Goal: Task Accomplishment & Management: Manage account settings

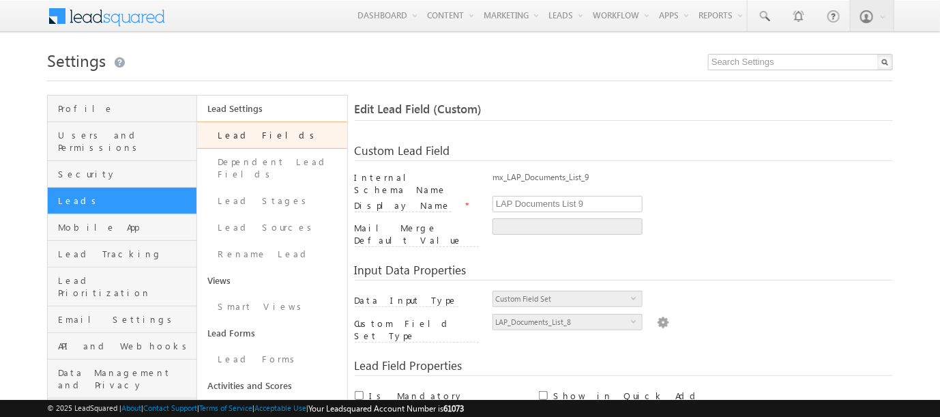
click at [226, 134] on link "Lead Fields" at bounding box center [271, 134] width 149 height 27
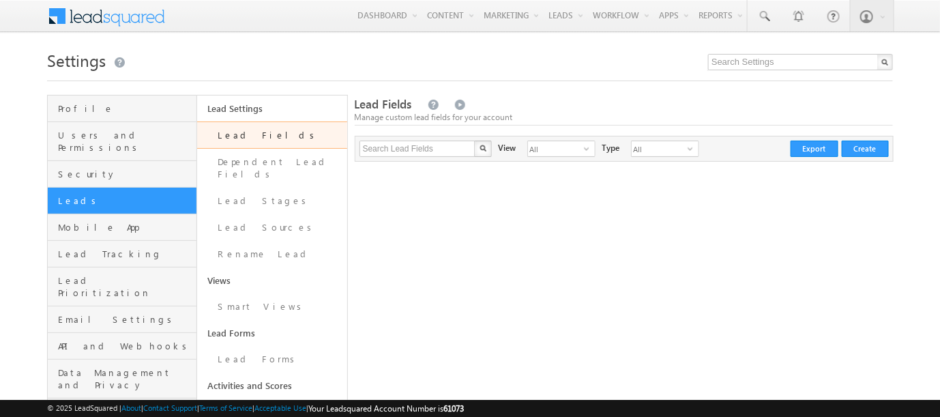
drag, startPoint x: 0, startPoint y: 0, endPoint x: 227, endPoint y: 133, distance: 263.2
click at [227, 133] on link "Lead Fields" at bounding box center [271, 134] width 149 height 27
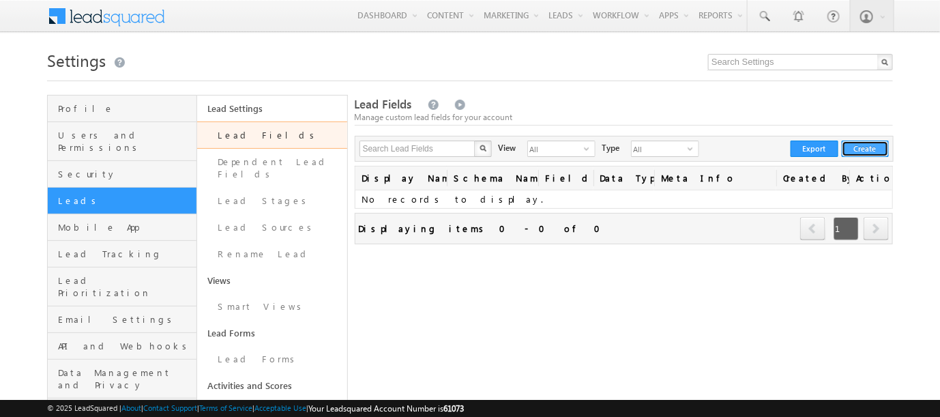
click at [869, 147] on button "Create" at bounding box center [865, 149] width 47 height 16
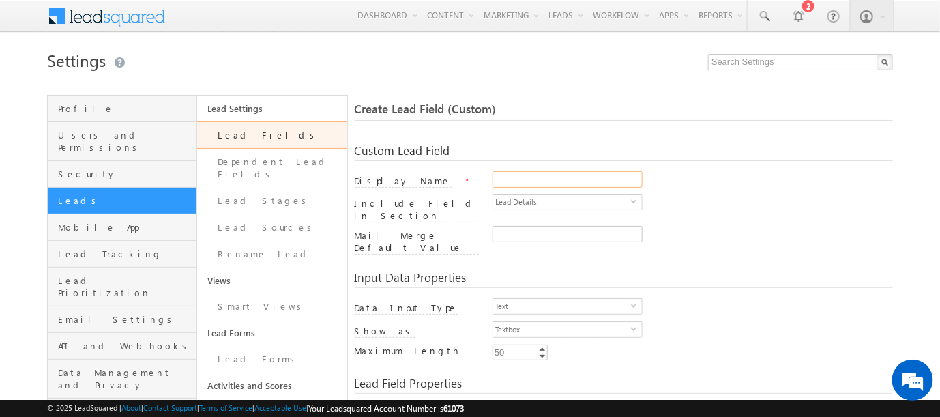
click at [574, 175] on input "Display Name" at bounding box center [567, 179] width 150 height 16
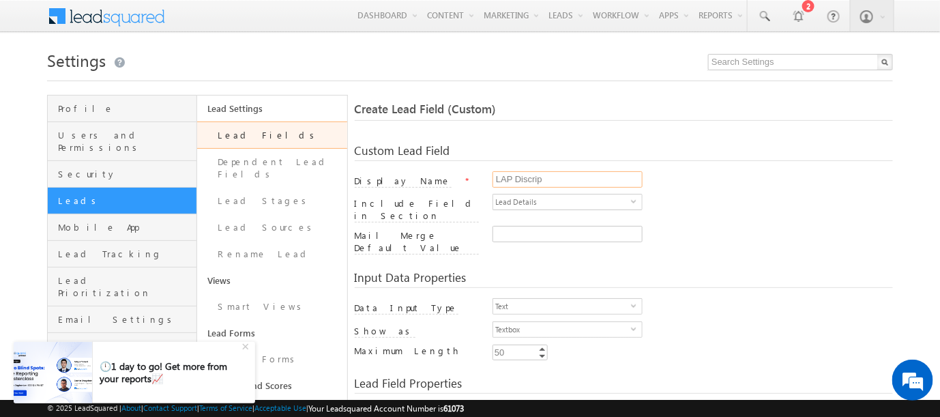
click at [528, 180] on input "LAP Discrip" at bounding box center [567, 179] width 150 height 16
paste input "escription"
click at [571, 179] on input "LAP Description" at bounding box center [567, 179] width 150 height 16
type input "LAP Description Of Property"
click at [688, 188] on div "LAP Description Of Property" at bounding box center [692, 180] width 400 height 19
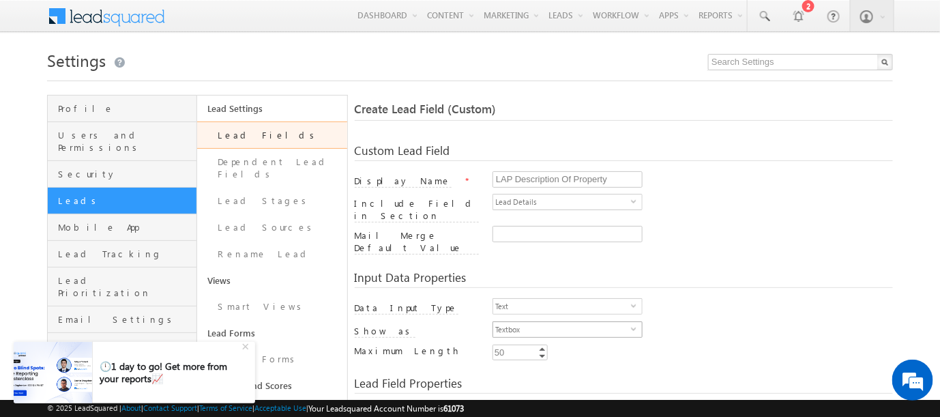
click at [638, 322] on span "select" at bounding box center [636, 333] width 11 height 23
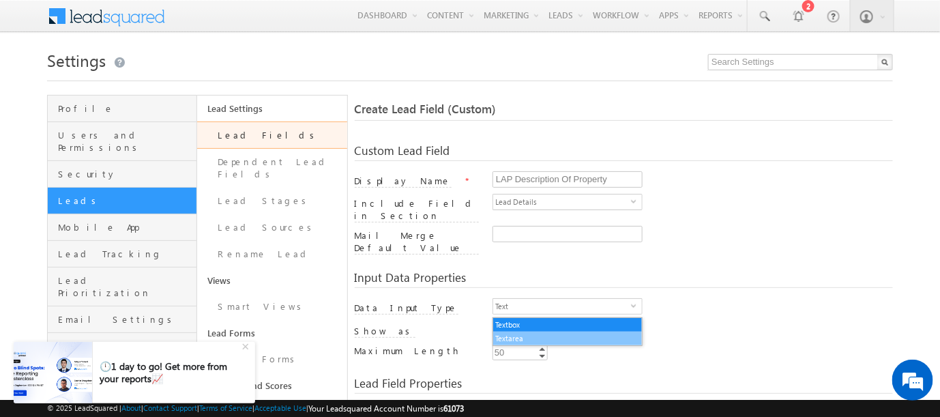
click at [568, 335] on li "Textarea" at bounding box center [567, 338] width 149 height 14
type input "1000"
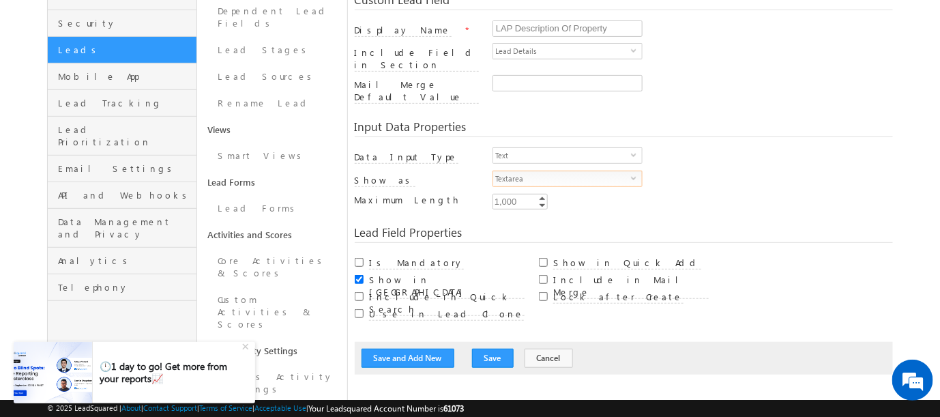
scroll to position [151, 0]
click at [543, 274] on input "Include in Mail Merge" at bounding box center [543, 278] width 9 height 9
checkbox input "true"
click at [485, 348] on button "Save" at bounding box center [493, 357] width 42 height 19
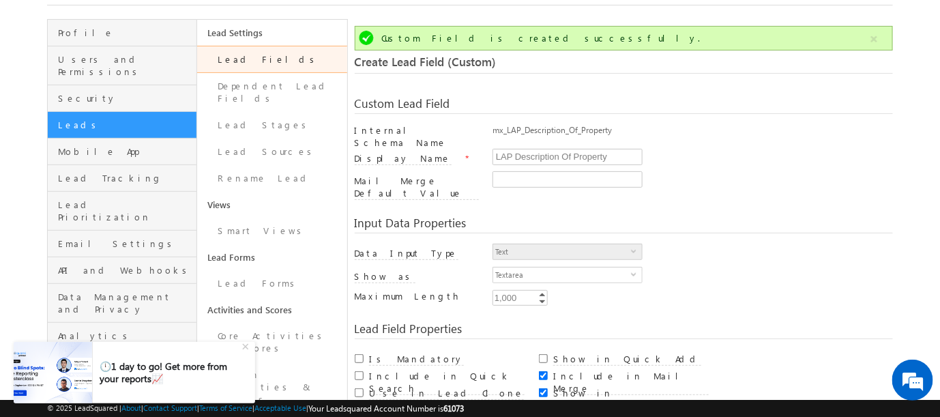
scroll to position [102, 0]
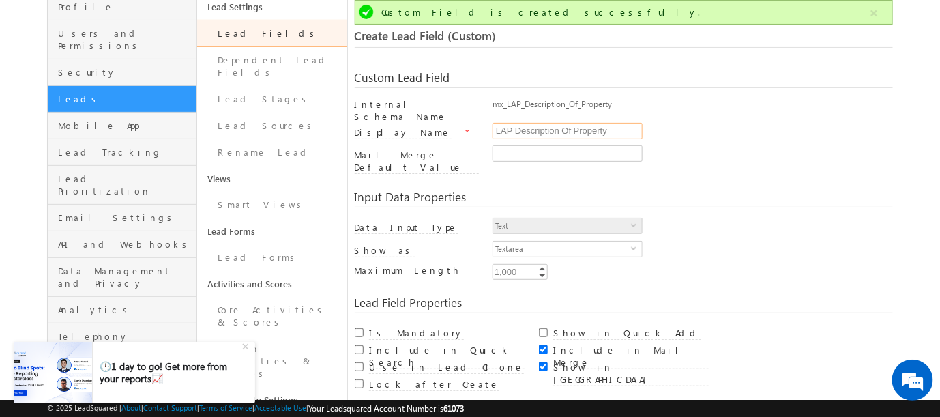
drag, startPoint x: 612, startPoint y: 123, endPoint x: 479, endPoint y: 127, distance: 133.1
click at [479, 127] on div "Display Name * LAP Description Of Property" at bounding box center [624, 134] width 539 height 23
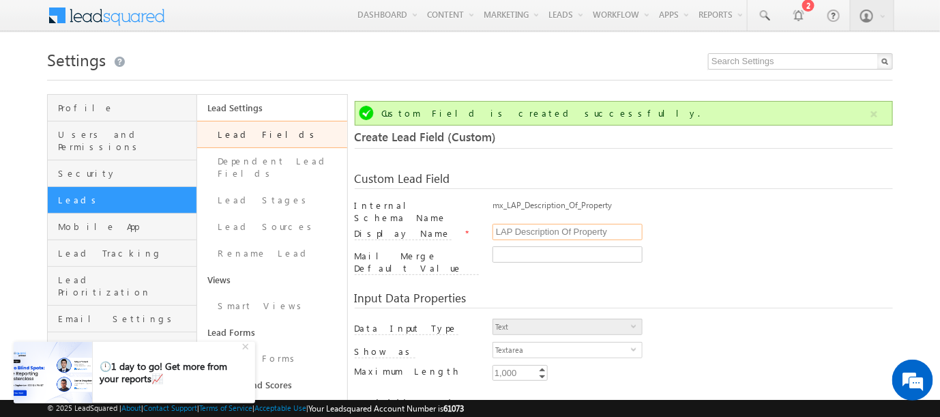
scroll to position [0, 0]
click at [769, 16] on span at bounding box center [764, 17] width 14 height 14
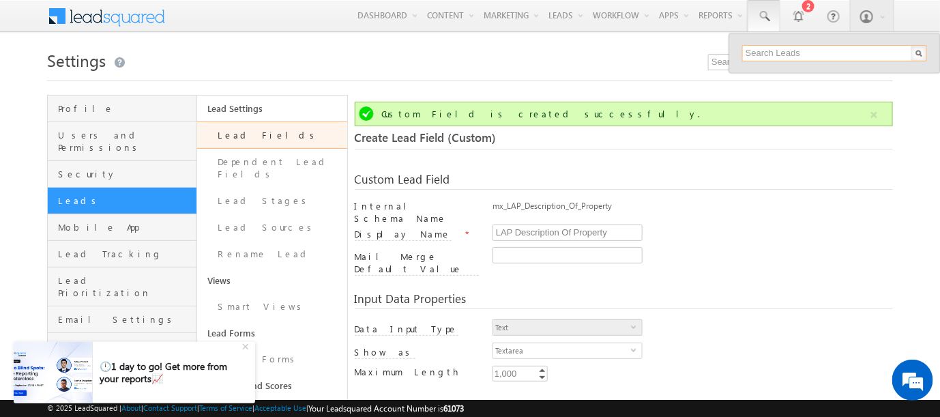
click at [762, 49] on input "text" at bounding box center [834, 53] width 185 height 16
click at [787, 55] on input "599267" at bounding box center [834, 53] width 185 height 16
click at [787, 55] on input "59926" at bounding box center [834, 53] width 185 height 16
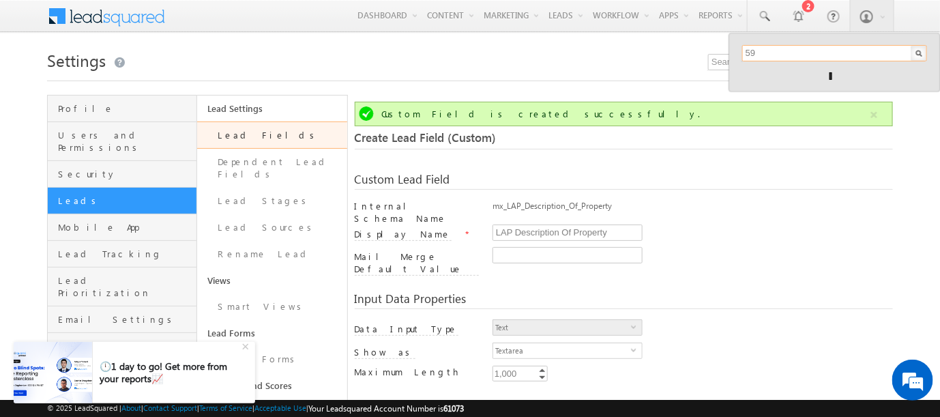
type input "5"
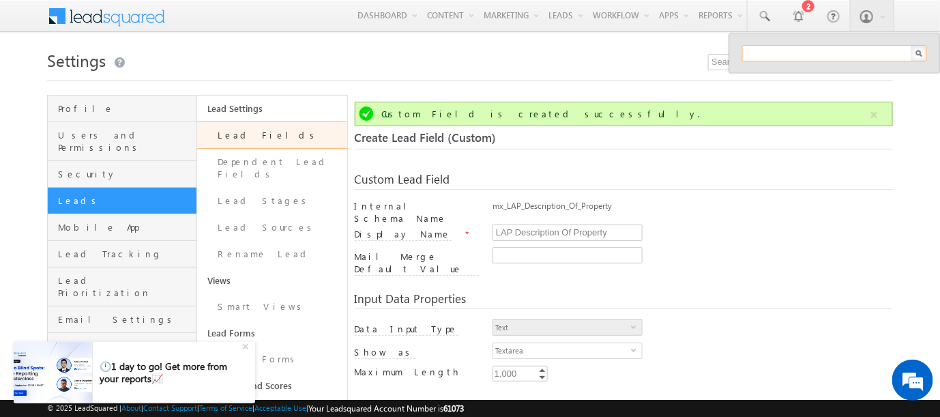
click at [787, 55] on input "text" at bounding box center [834, 53] width 185 height 16
type input "7507535445"
drag, startPoint x: 804, startPoint y: 48, endPoint x: 703, endPoint y: 48, distance: 101.6
click at [771, 54] on input "text" at bounding box center [834, 53] width 185 height 16
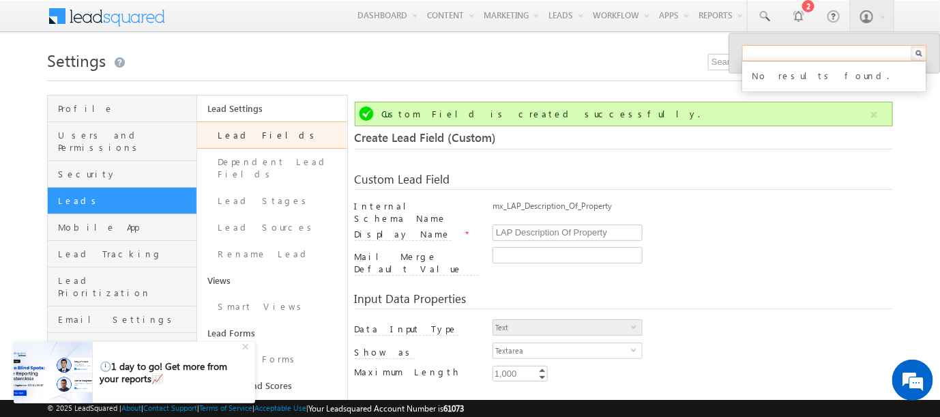
type input "2279835"
drag, startPoint x: 803, startPoint y: 49, endPoint x: 693, endPoint y: 49, distance: 109.8
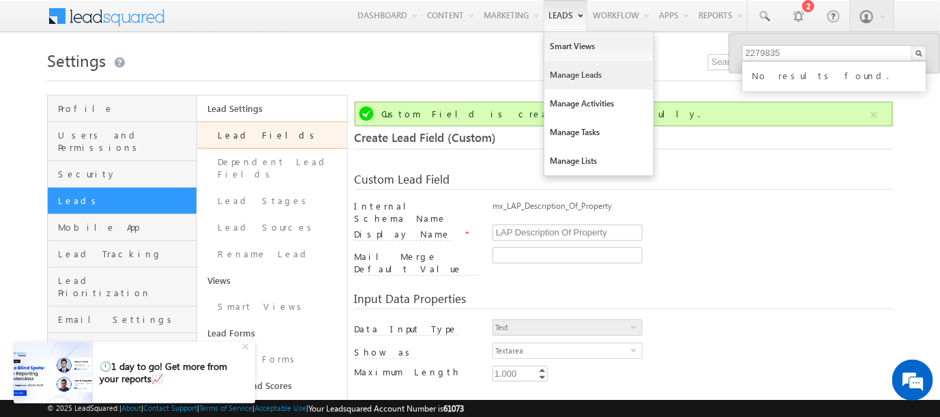
click at [552, 71] on link "Manage Leads" at bounding box center [598, 75] width 109 height 29
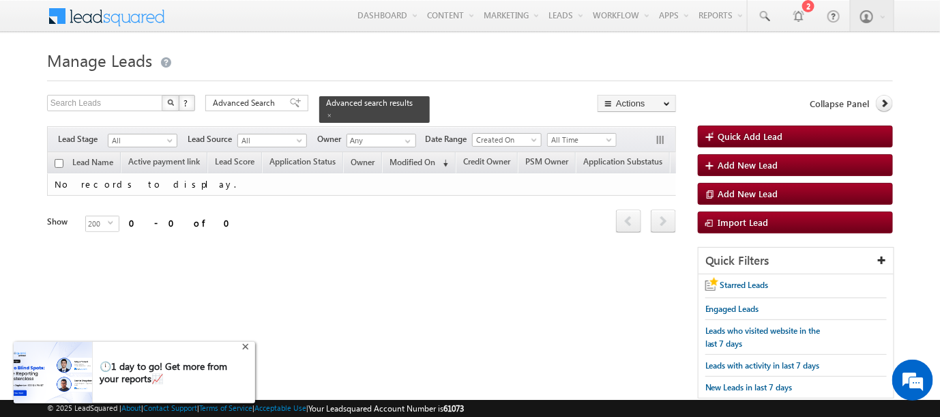
click at [246, 349] on div "+" at bounding box center [247, 345] width 16 height 16
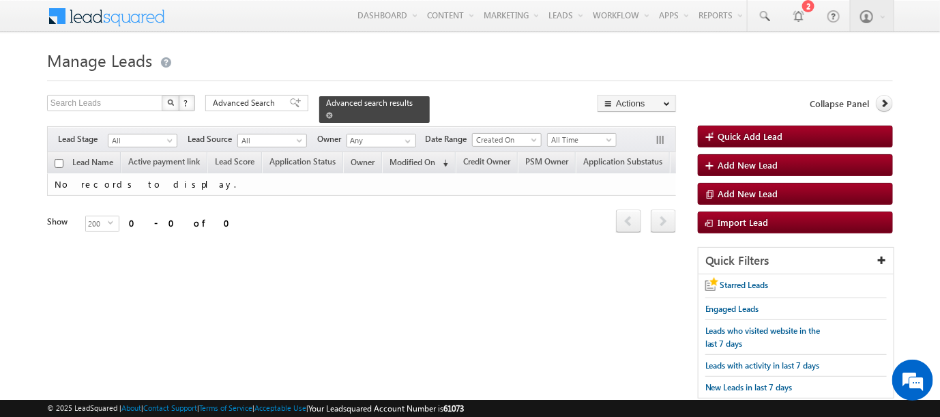
click at [333, 112] on span at bounding box center [329, 115] width 7 height 7
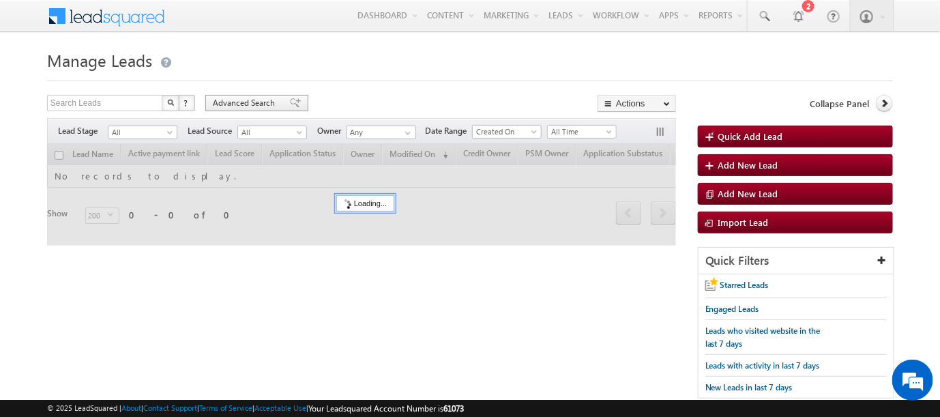
click at [267, 100] on span "Advanced Search" at bounding box center [246, 103] width 66 height 12
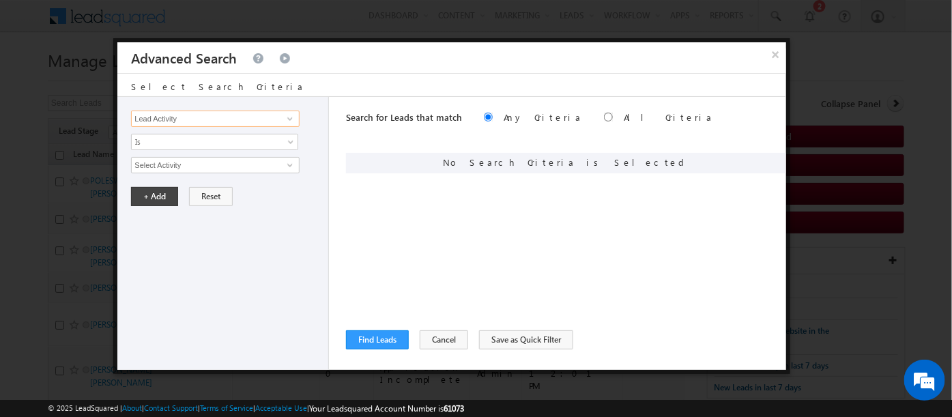
click at [181, 122] on input "Lead Activity" at bounding box center [215, 118] width 168 height 16
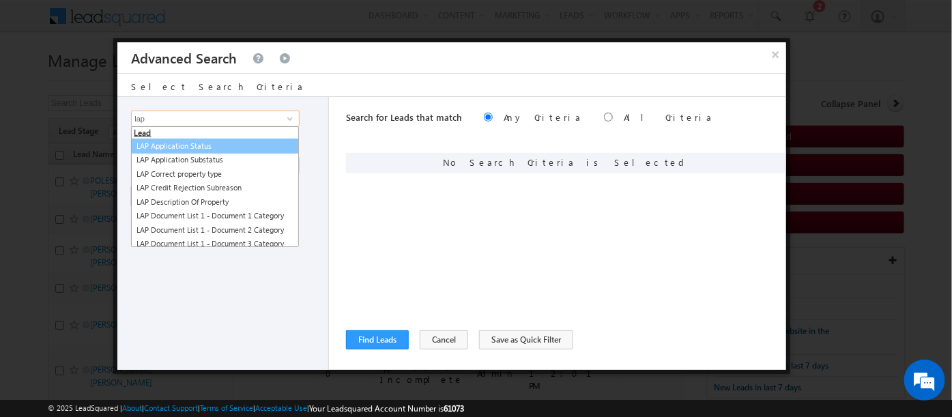
click at [171, 147] on link "LAP Application Status" at bounding box center [215, 146] width 168 height 16
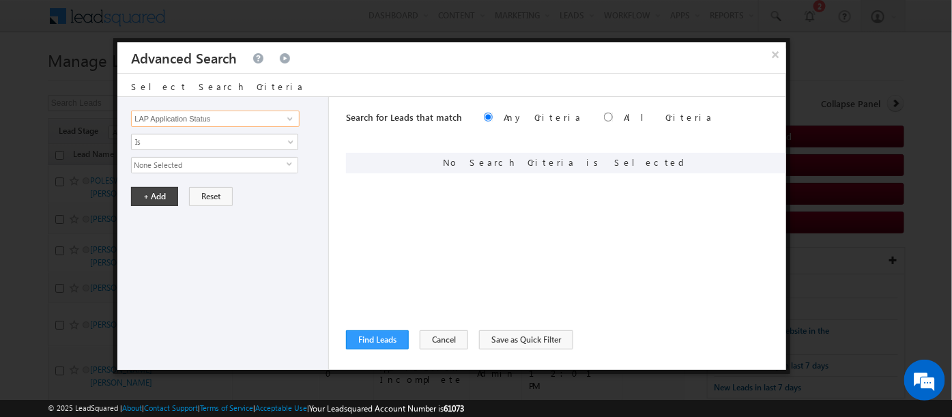
type input "LAP Application Status"
click at [173, 158] on span "None Selected" at bounding box center [209, 165] width 155 height 15
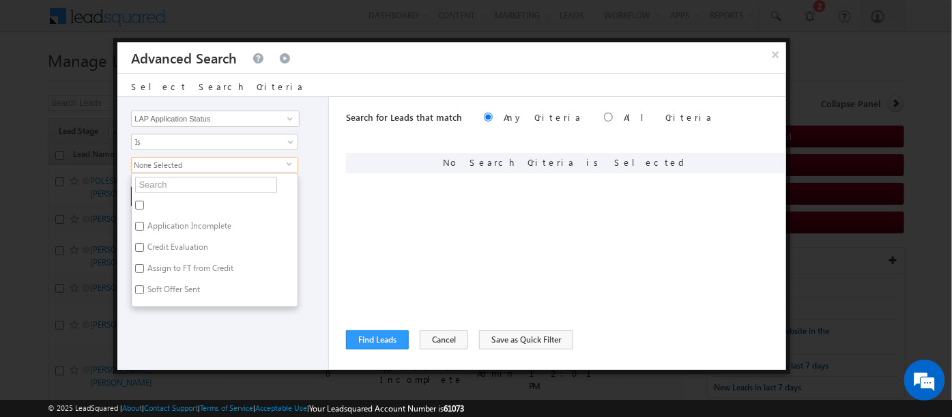
click at [169, 267] on label "Assign to FT from Credit" at bounding box center [189, 270] width 115 height 21
click at [144, 267] on input "Assign to FT from Credit" at bounding box center [139, 268] width 9 height 9
checkbox input "true"
click at [155, 289] on label "Soft Offer Sent" at bounding box center [173, 291] width 82 height 21
click at [144, 289] on input "Soft Offer Sent" at bounding box center [139, 289] width 9 height 9
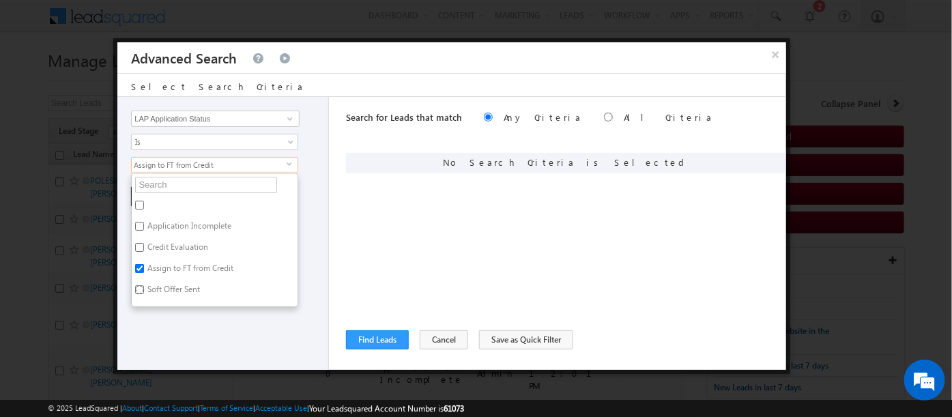
checkbox input "true"
click at [164, 245] on label "Credit Evaluation" at bounding box center [177, 249] width 90 height 21
click at [144, 245] on input "Credit Evaluation" at bounding box center [139, 247] width 9 height 9
checkbox input "true"
click at [221, 322] on div "Lead Activity Task Sales Group Prospect Id AA AA Owner AA Status Aadhaar Addres…" at bounding box center [222, 233] width 211 height 273
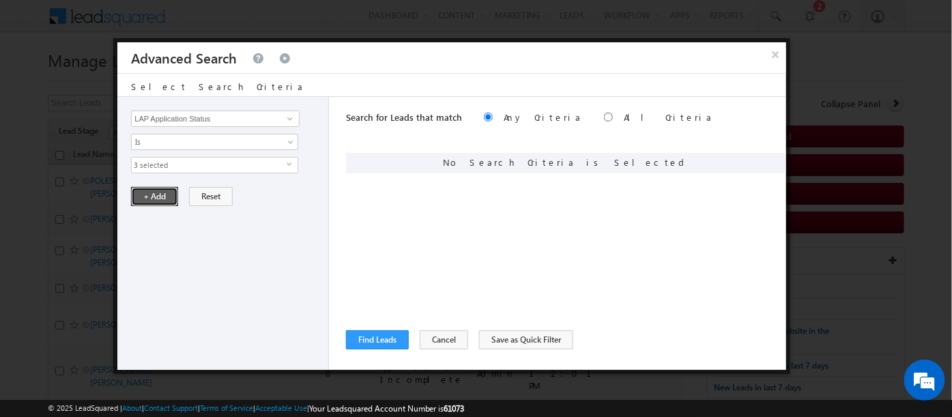
click at [149, 199] on button "+ Add" at bounding box center [154, 196] width 47 height 19
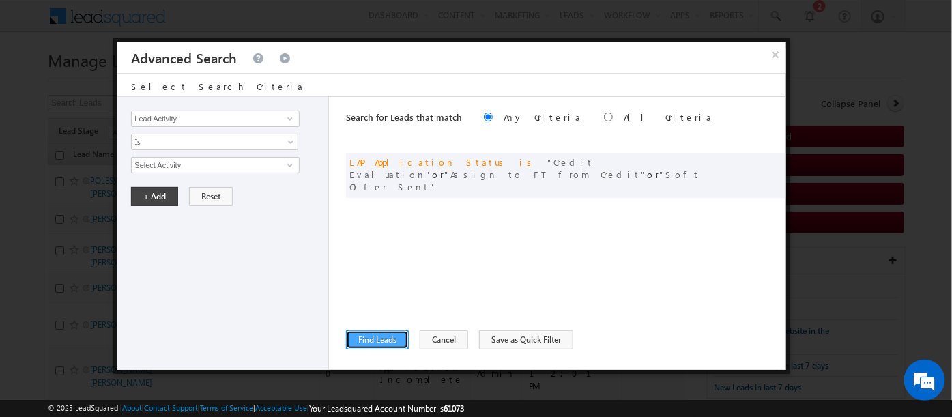
click at [371, 342] on button "Find Leads" at bounding box center [377, 339] width 63 height 19
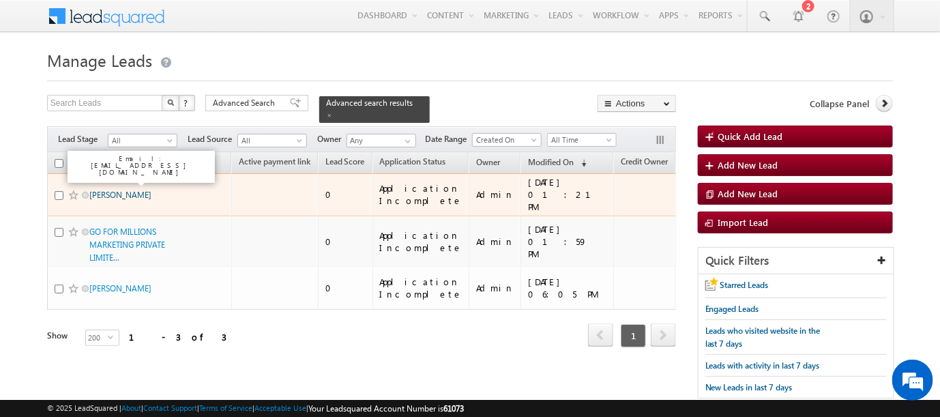
click at [104, 190] on link "MOHAMMED KARIMULLAH" at bounding box center [120, 195] width 62 height 10
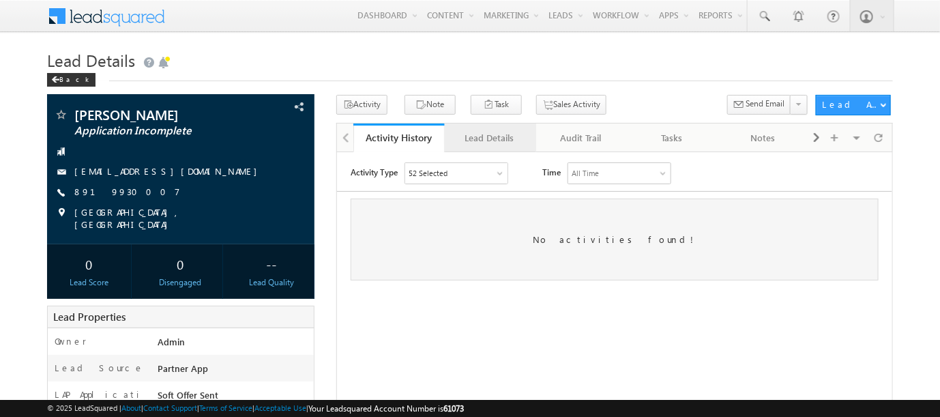
click at [465, 139] on div "Lead Details" at bounding box center [490, 138] width 68 height 16
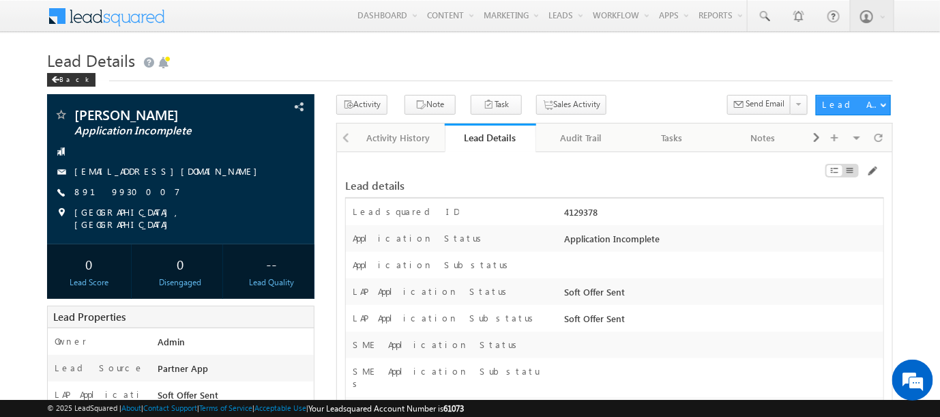
click at [634, 83] on div "Lead Details Back" at bounding box center [470, 70] width 846 height 49
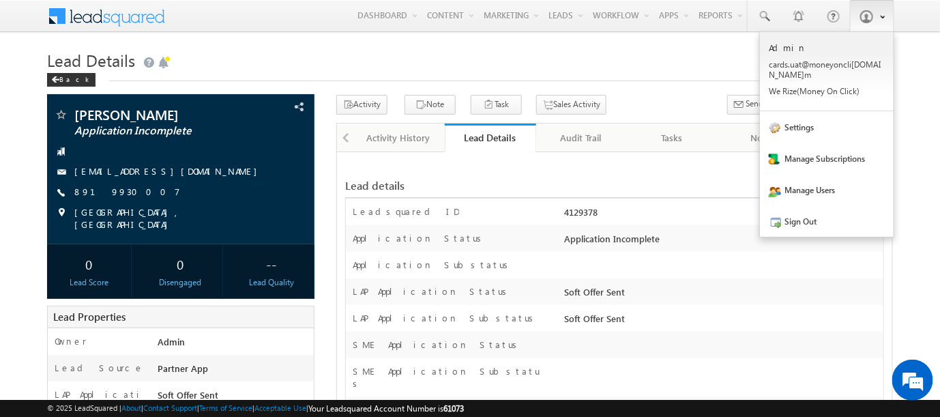
click at [863, 18] on span at bounding box center [866, 17] width 14 height 14
click at [803, 211] on link "Sign Out" at bounding box center [827, 220] width 134 height 31
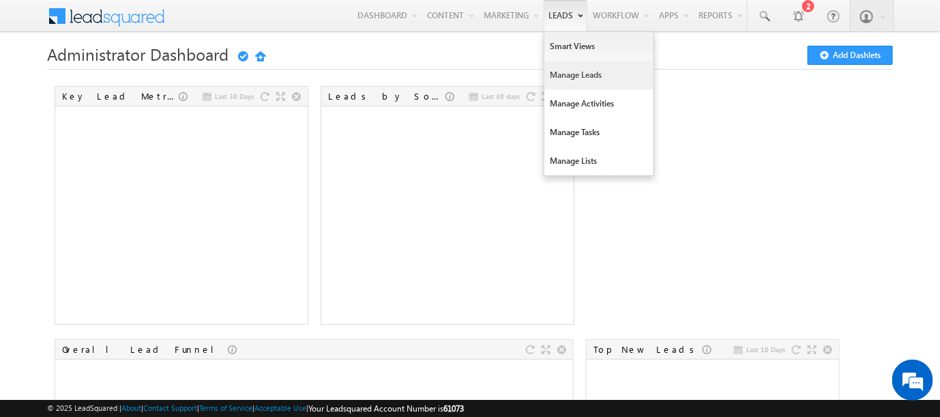
click at [555, 79] on link "Manage Leads" at bounding box center [598, 75] width 109 height 29
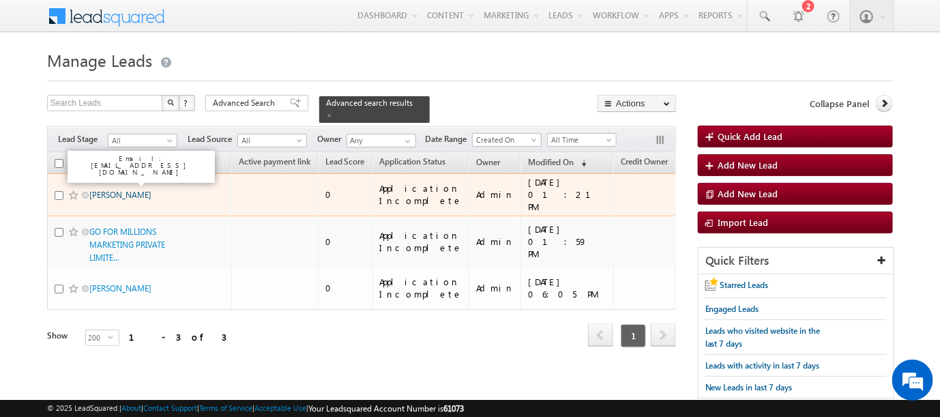
click at [113, 190] on link "[PERSON_NAME]" at bounding box center [120, 195] width 62 height 10
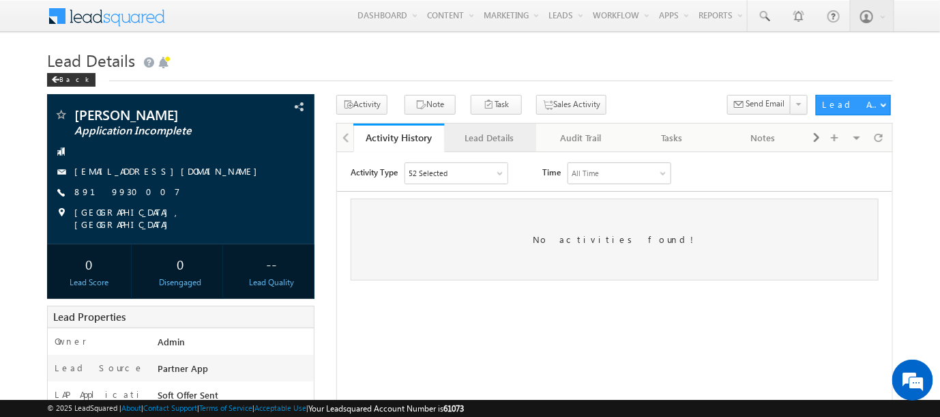
click at [480, 142] on div "Lead Details" at bounding box center [490, 138] width 68 height 16
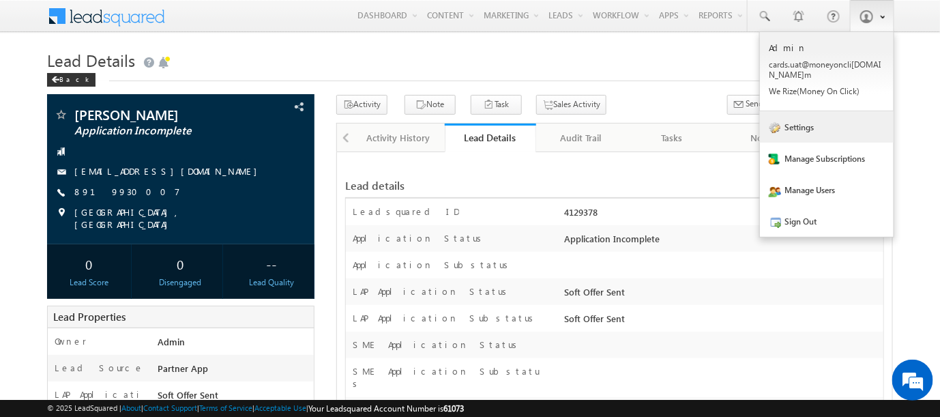
click at [796, 117] on link "Settings" at bounding box center [827, 126] width 134 height 31
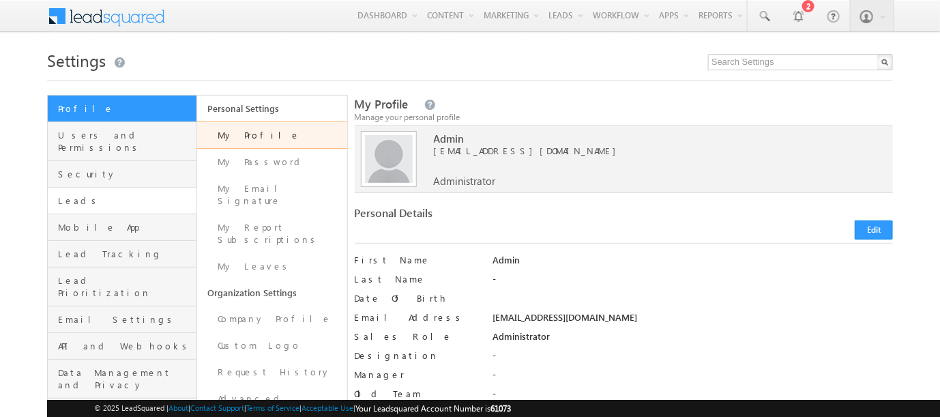
click at [70, 194] on link "Leads" at bounding box center [122, 201] width 149 height 27
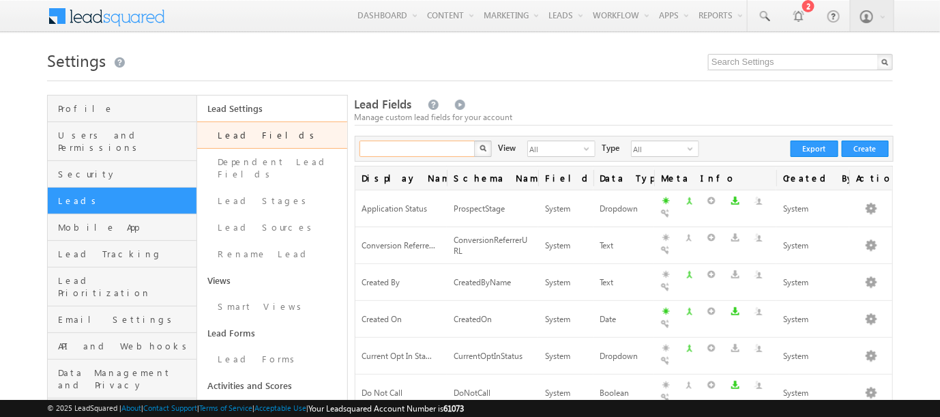
click at [413, 147] on input "text" at bounding box center [417, 149] width 117 height 16
type input "LAP"
click at [474, 141] on button "button" at bounding box center [483, 149] width 18 height 16
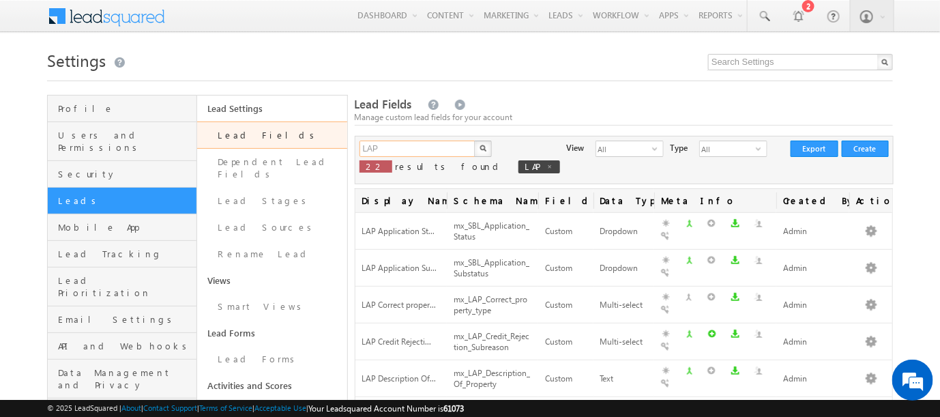
click at [396, 147] on input "LAP" at bounding box center [417, 149] width 117 height 16
click at [474, 141] on button "button" at bounding box center [483, 149] width 18 height 16
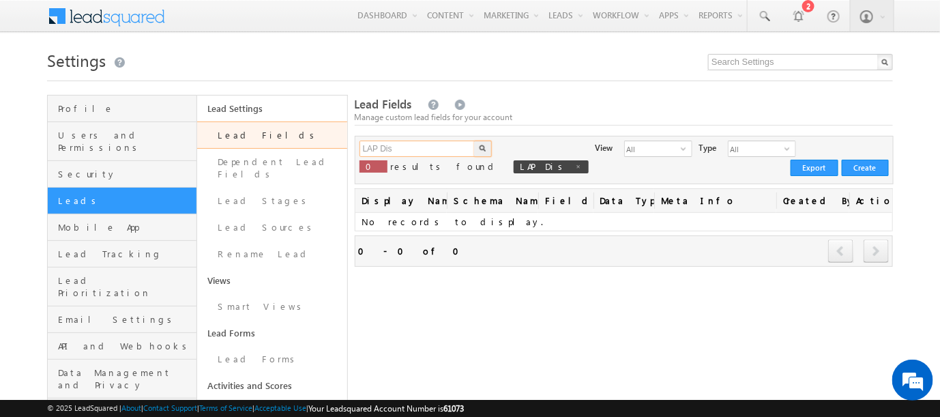
click at [401, 149] on input "LAP Dis" at bounding box center [417, 149] width 117 height 16
type input "L"
type input "Search Lead Fields"
click at [575, 169] on span at bounding box center [578, 166] width 7 height 7
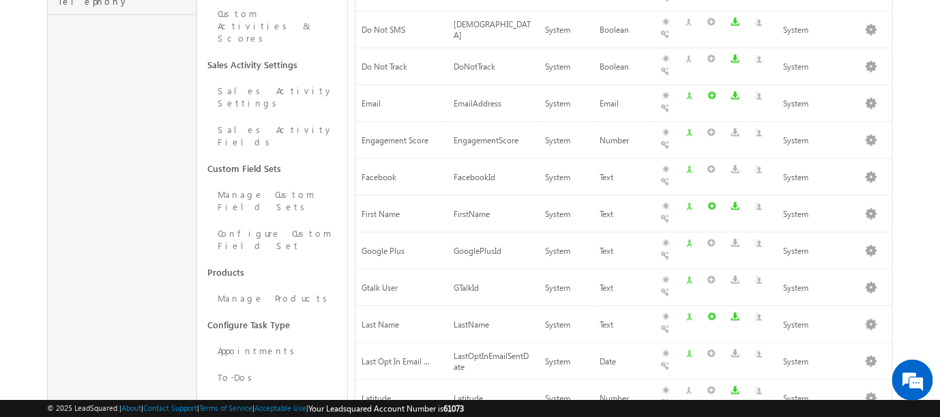
scroll to position [530, 0]
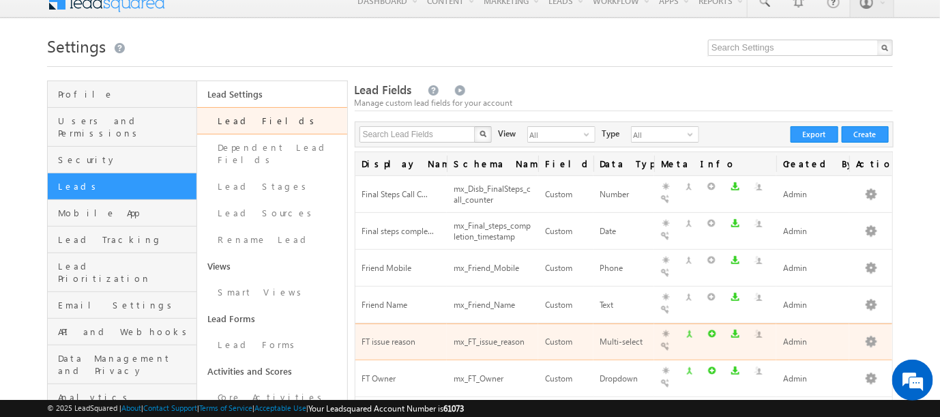
scroll to position [0, 0]
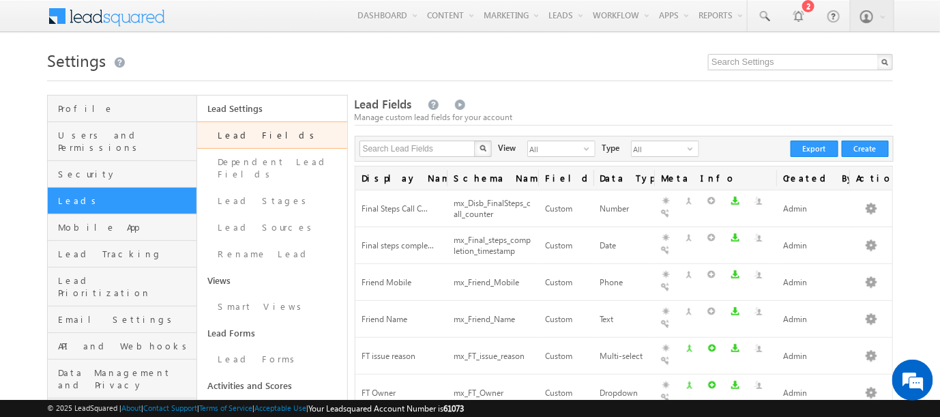
click at [803, 177] on span "Created By" at bounding box center [812, 177] width 73 height 23
click at [426, 149] on input "text" at bounding box center [417, 149] width 117 height 16
type input "LAP"
click at [474, 141] on button "button" at bounding box center [483, 149] width 18 height 16
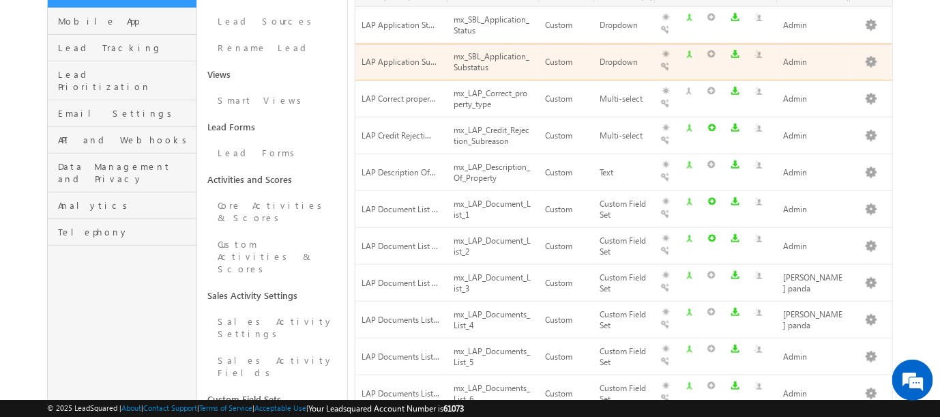
scroll to position [227, 0]
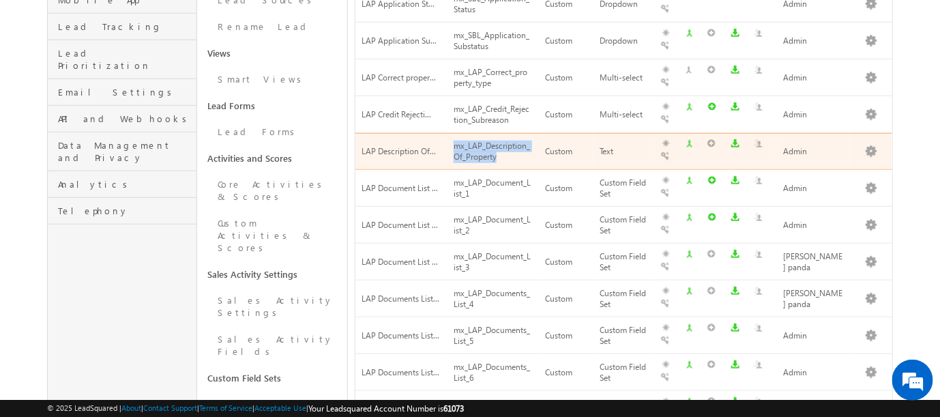
drag, startPoint x: 499, startPoint y: 133, endPoint x: 454, endPoint y: 127, distance: 45.4
click at [454, 139] on div "mx_LAP_Description_Of_Property" at bounding box center [493, 152] width 78 height 26
copy div "mx_LAP_Description_Of_Property"
